Goal: Task Accomplishment & Management: Manage account settings

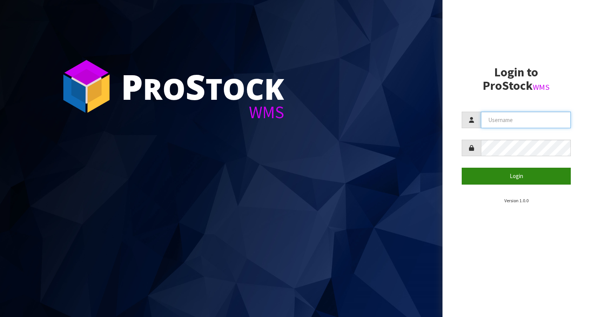
type input "YOURREFORMER"
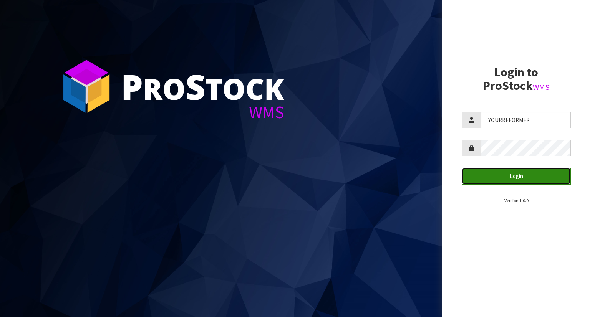
click at [502, 180] on button "Login" at bounding box center [516, 176] width 109 height 17
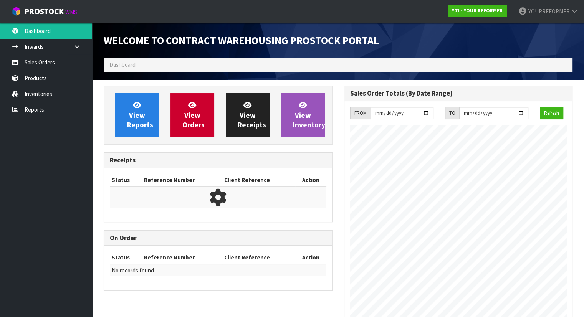
scroll to position [424, 240]
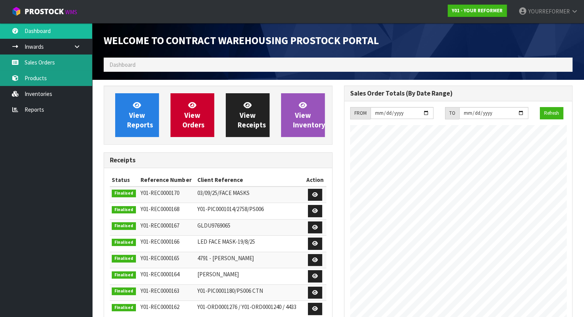
drag, startPoint x: 53, startPoint y: 66, endPoint x: 72, endPoint y: 71, distance: 19.5
click at [53, 66] on link "Sales Orders" at bounding box center [46, 63] width 92 height 16
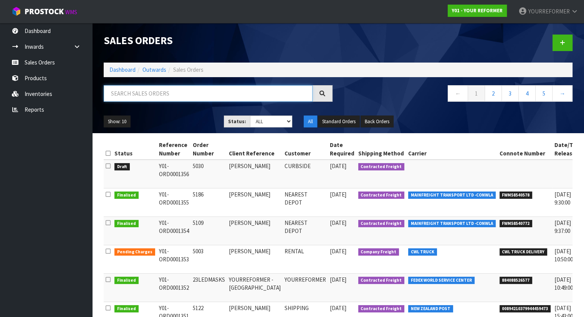
click at [134, 94] on input "text" at bounding box center [208, 93] width 209 height 17
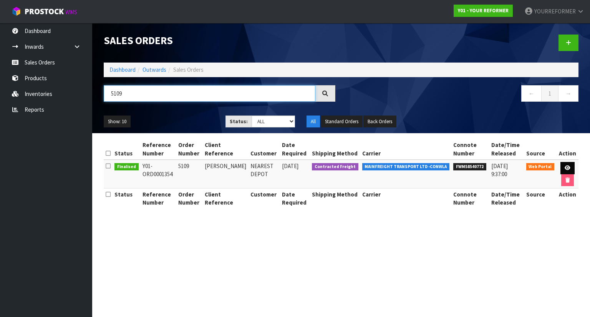
type input "5109"
click at [573, 166] on link at bounding box center [567, 168] width 14 height 12
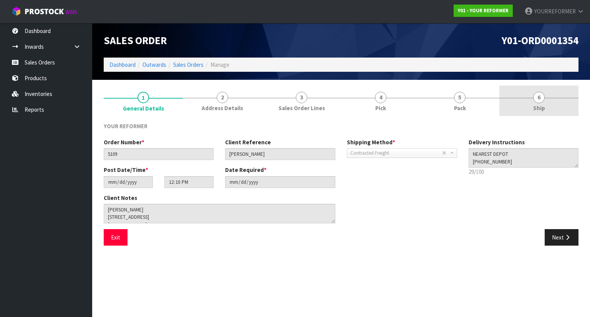
click at [513, 94] on link "6 Ship" at bounding box center [538, 101] width 79 height 30
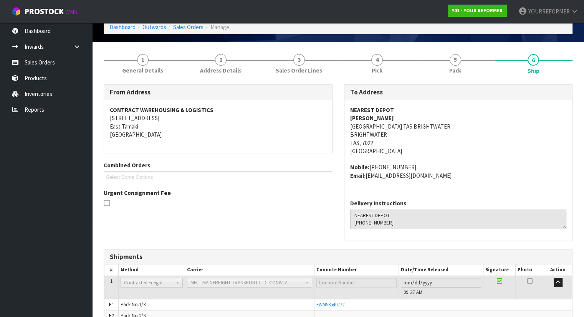
scroll to position [89, 0]
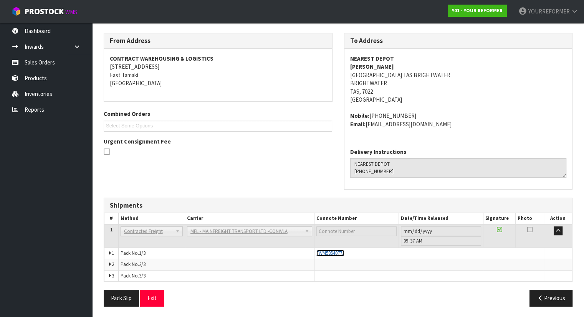
click at [343, 253] on span "FWM58540772" at bounding box center [330, 253] width 28 height 7
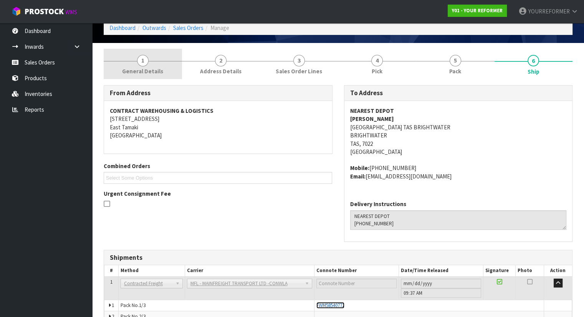
scroll to position [0, 0]
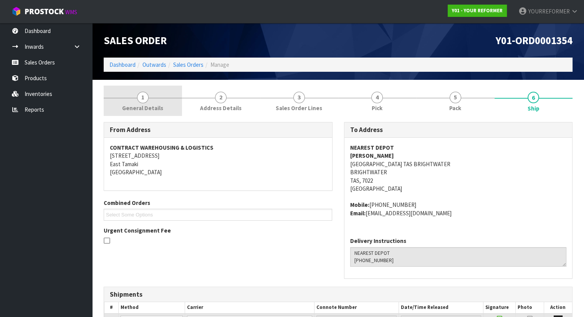
click at [134, 93] on link "1 General Details" at bounding box center [143, 101] width 78 height 30
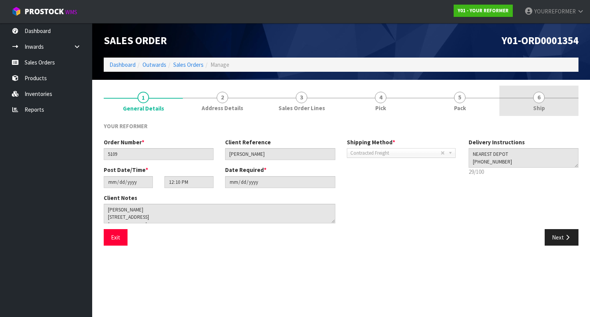
drag, startPoint x: 506, startPoint y: 103, endPoint x: 501, endPoint y: 99, distance: 6.5
click at [506, 103] on link "6 Ship" at bounding box center [538, 101] width 79 height 30
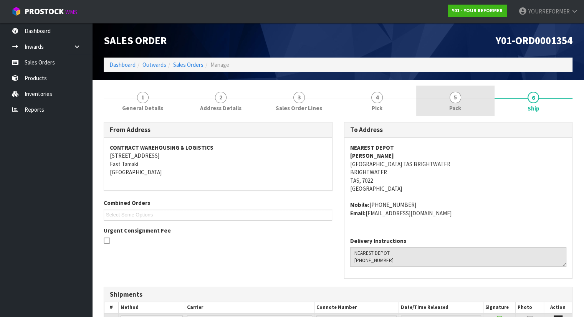
click at [490, 114] on link "5 Pack" at bounding box center [455, 101] width 78 height 30
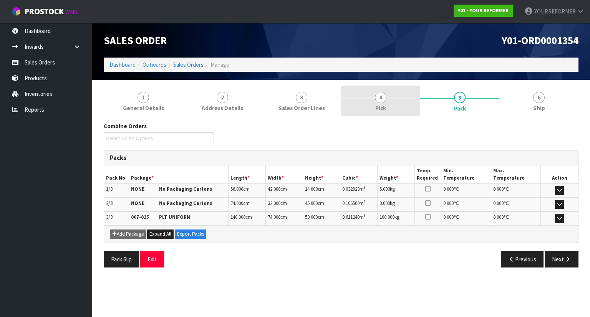
click at [371, 106] on link "4 Pick" at bounding box center [380, 101] width 79 height 30
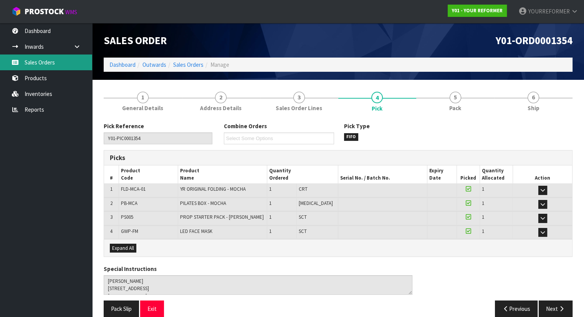
drag, startPoint x: 54, startPoint y: 64, endPoint x: 63, endPoint y: 62, distance: 9.4
click at [54, 64] on link "Sales Orders" at bounding box center [46, 63] width 92 height 16
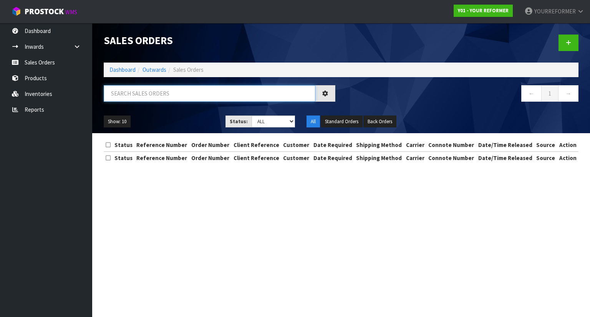
click at [157, 96] on input "text" at bounding box center [210, 93] width 212 height 17
paste input "5186"
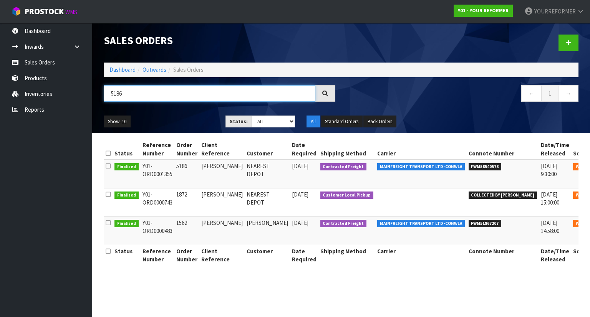
type input "5186"
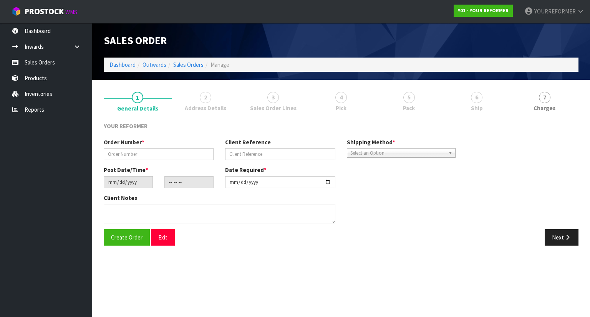
type input "5186"
type input "[PERSON_NAME]"
type input "[DATE]"
type input "12:12:00.000"
type input "[DATE]"
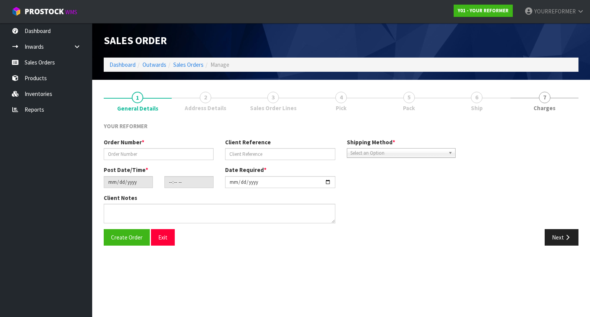
type textarea "[PERSON_NAME] [STREET_ADDRESS][PERSON_NAME] [PHONE_NUMBER]"
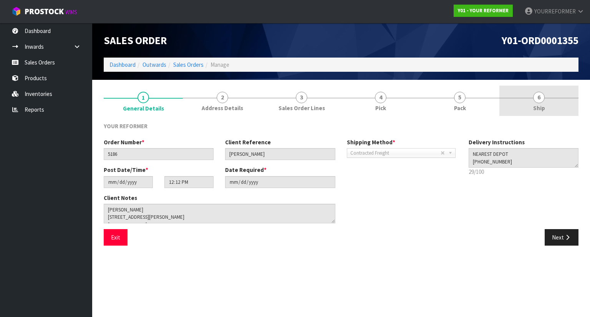
click at [529, 111] on link "6 Ship" at bounding box center [538, 101] width 79 height 30
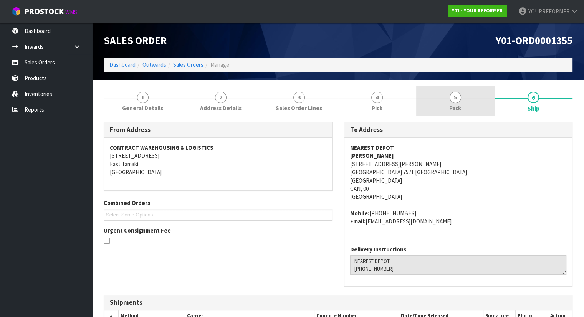
click at [456, 109] on span "Pack" at bounding box center [455, 108] width 12 height 8
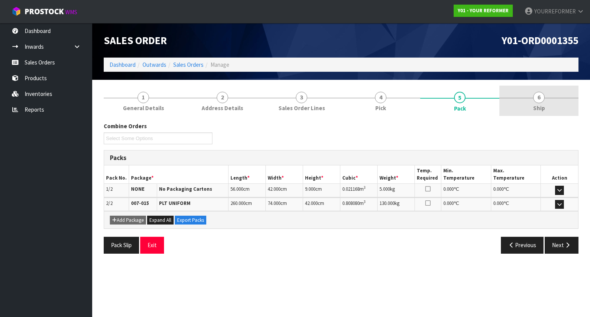
click at [555, 101] on link "6 Ship" at bounding box center [538, 101] width 79 height 30
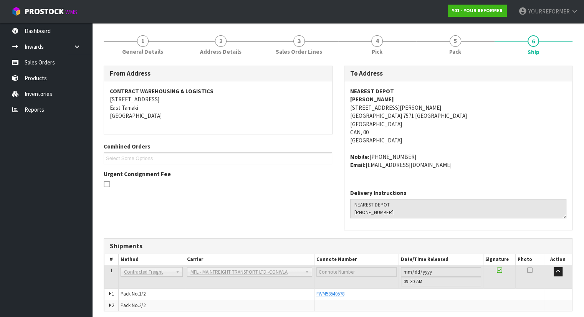
scroll to position [86, 0]
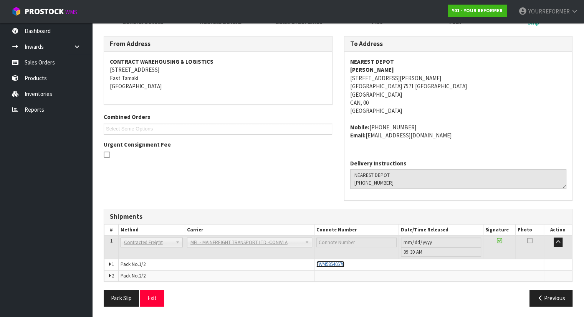
click at [338, 261] on span "FWM58540578" at bounding box center [330, 264] width 28 height 7
